Goal: Find specific page/section: Find specific page/section

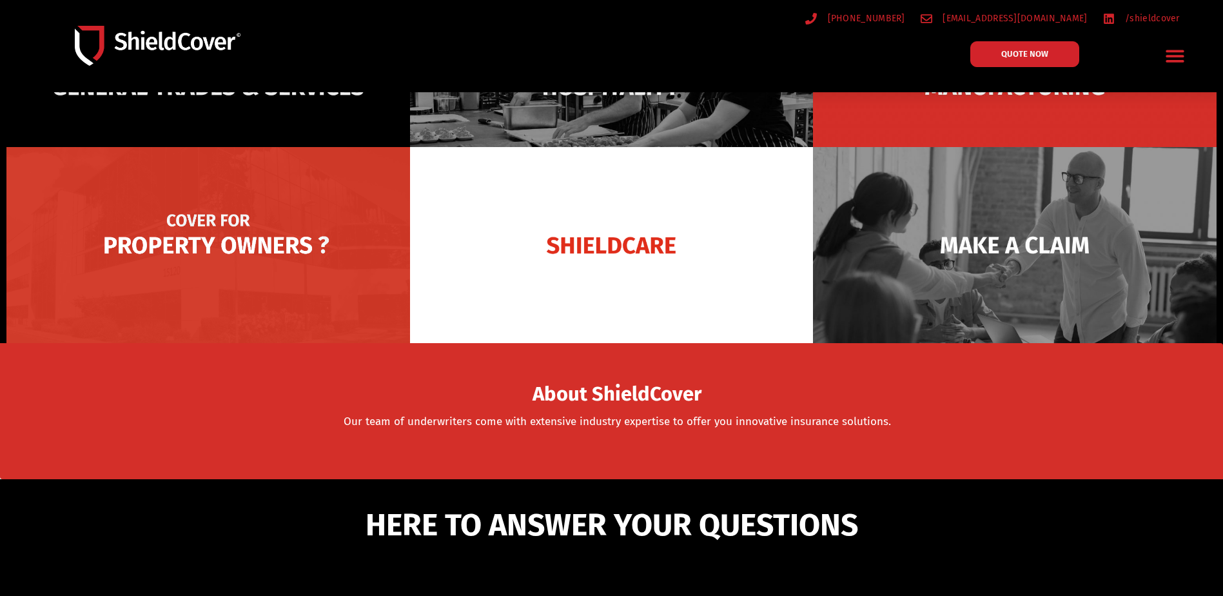
click at [135, 218] on img at bounding box center [208, 245] width 404 height 196
click at [199, 228] on img at bounding box center [208, 245] width 404 height 196
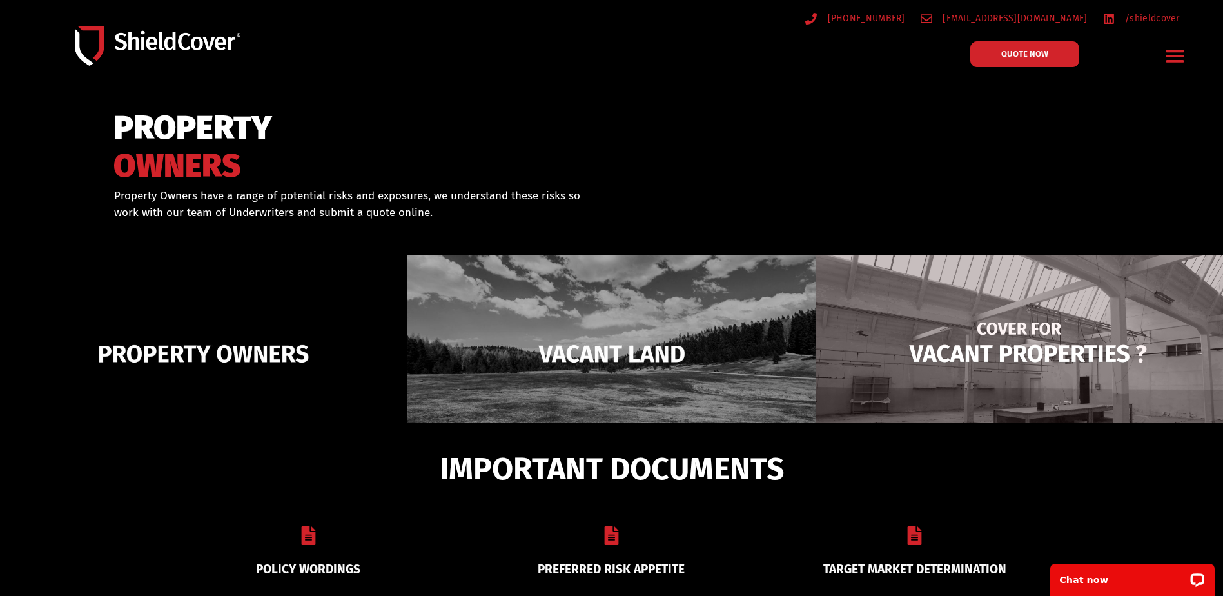
click at [971, 368] on img at bounding box center [1018, 354] width 407 height 198
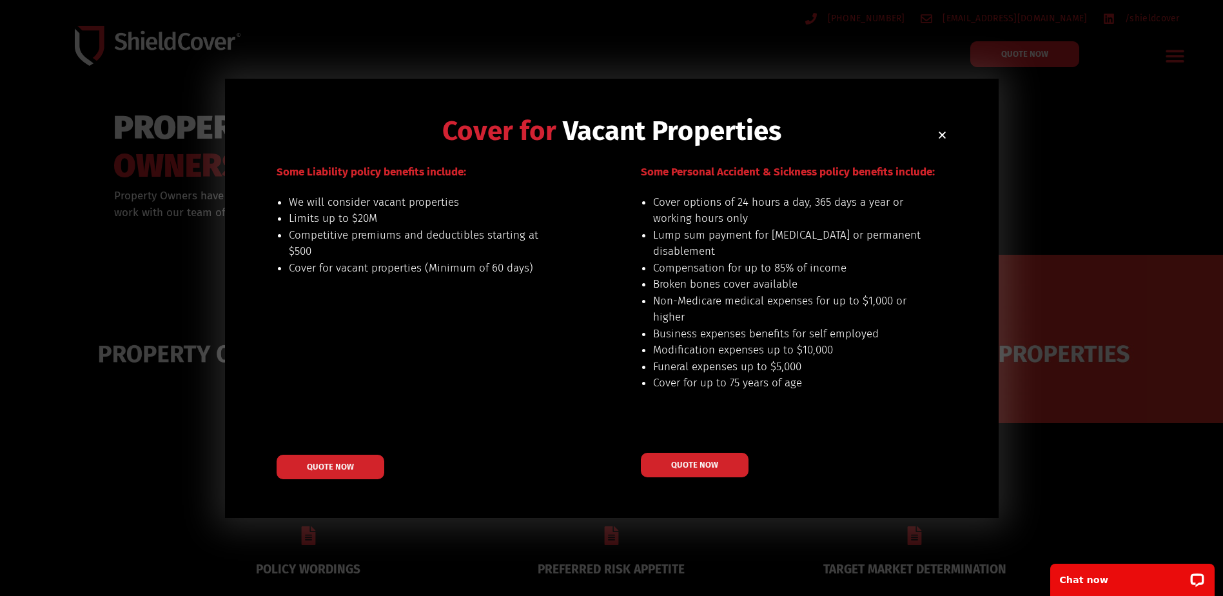
click at [934, 135] on h2 "Cover for Vacant Properties" at bounding box center [612, 130] width 670 height 27
click at [942, 135] on use "Close" at bounding box center [942, 134] width 7 height 7
